Goal: Check status: Check status

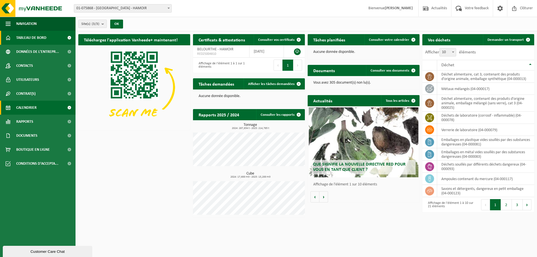
click at [37, 107] on span "Calendrier" at bounding box center [26, 108] width 20 height 14
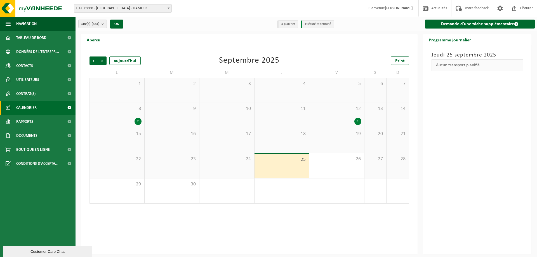
click at [41, 108] on link "Calendrier" at bounding box center [38, 108] width 76 height 14
click at [105, 60] on span "Suivant" at bounding box center [102, 60] width 8 height 8
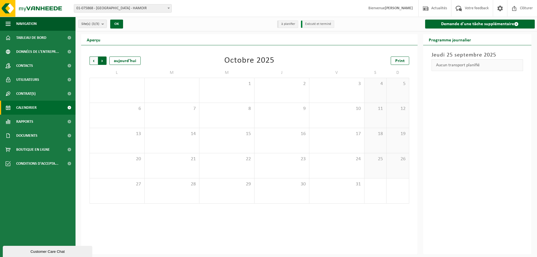
click at [92, 62] on span "Précédent" at bounding box center [93, 60] width 8 height 8
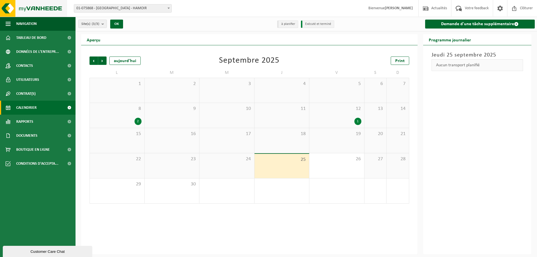
click at [44, 9] on img at bounding box center [33, 8] width 67 height 17
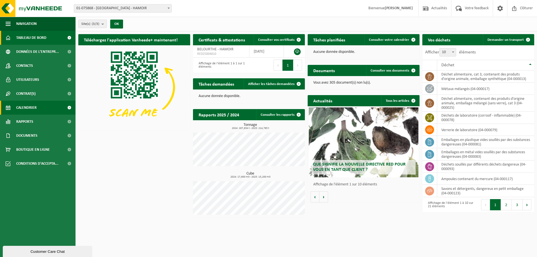
click at [34, 111] on span "Calendrier" at bounding box center [26, 108] width 20 height 14
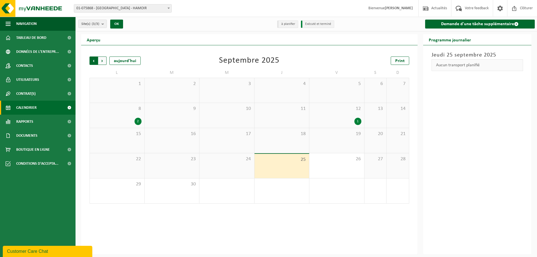
click at [103, 60] on span "Suivant" at bounding box center [102, 60] width 8 height 8
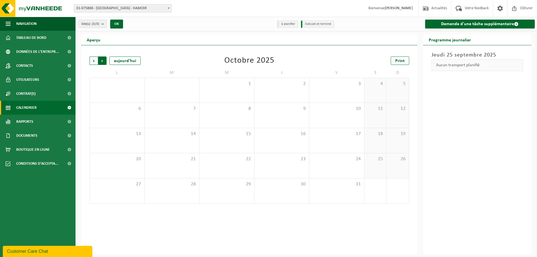
click at [91, 62] on span "Précédent" at bounding box center [93, 60] width 8 height 8
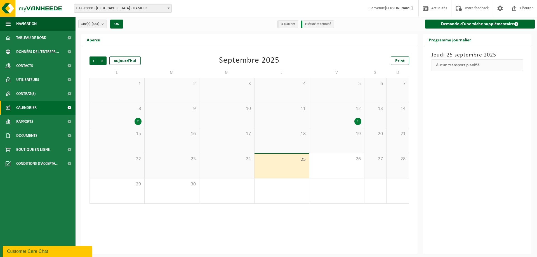
click at [281, 166] on div "25" at bounding box center [281, 166] width 55 height 24
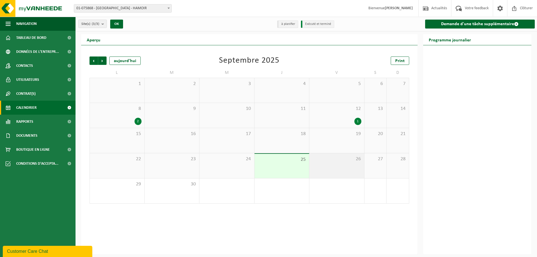
click at [339, 165] on div "26" at bounding box center [336, 165] width 55 height 25
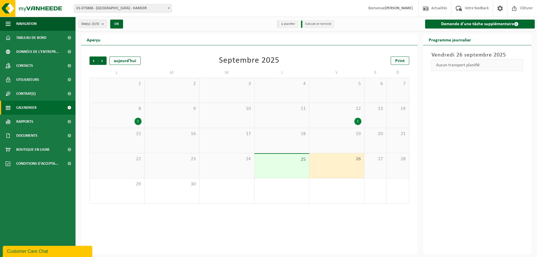
click at [289, 168] on div "25" at bounding box center [281, 166] width 55 height 24
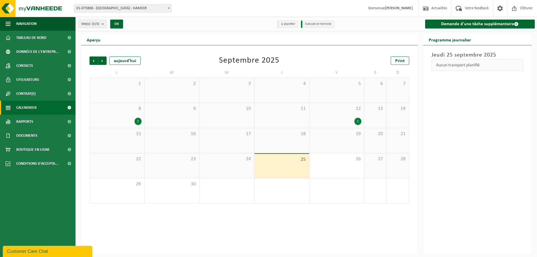
click at [185, 163] on div "23" at bounding box center [172, 165] width 55 height 25
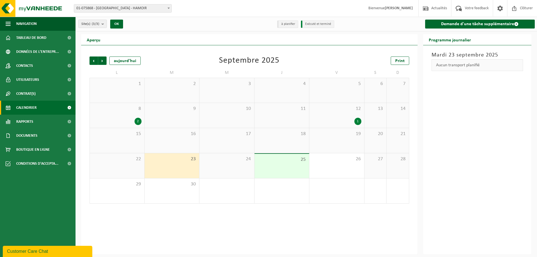
click at [228, 168] on div "24" at bounding box center [226, 165] width 55 height 25
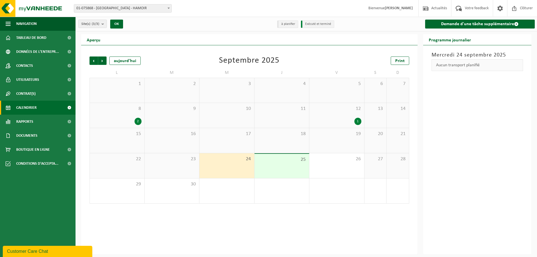
click at [286, 168] on div "25" at bounding box center [281, 166] width 55 height 24
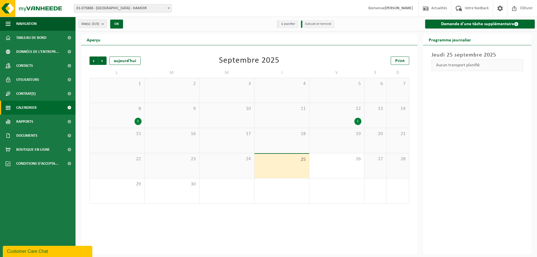
click at [278, 143] on div "18" at bounding box center [281, 140] width 55 height 25
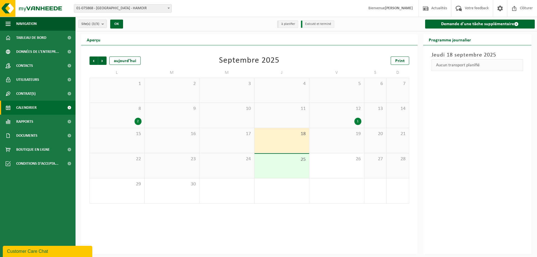
click at [217, 142] on div "17" at bounding box center [226, 140] width 55 height 25
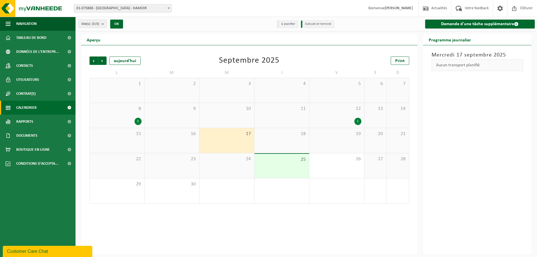
click at [179, 161] on span "23" at bounding box center [171, 159] width 49 height 6
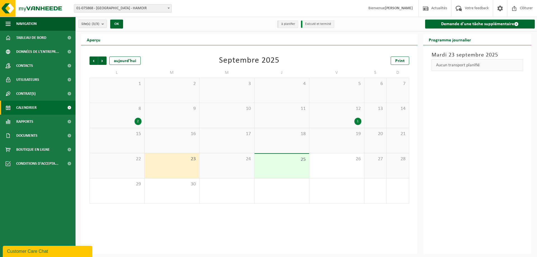
click at [124, 167] on div "22" at bounding box center [117, 165] width 55 height 25
